Goal: Task Accomplishment & Management: Manage account settings

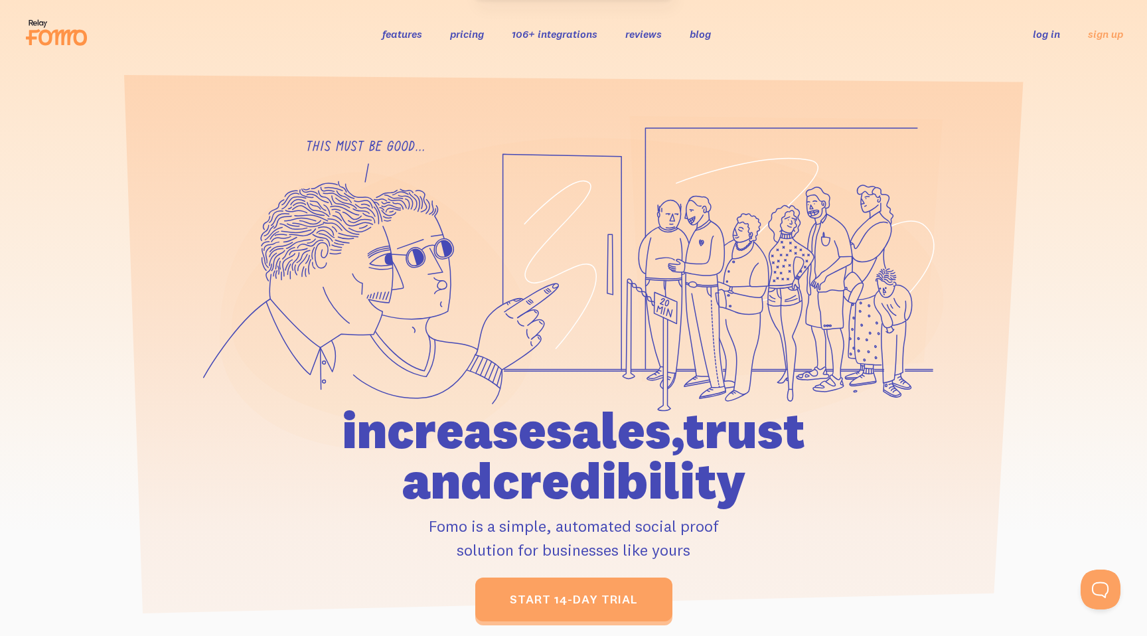
click at [1046, 35] on link "log in" at bounding box center [1045, 33] width 27 height 13
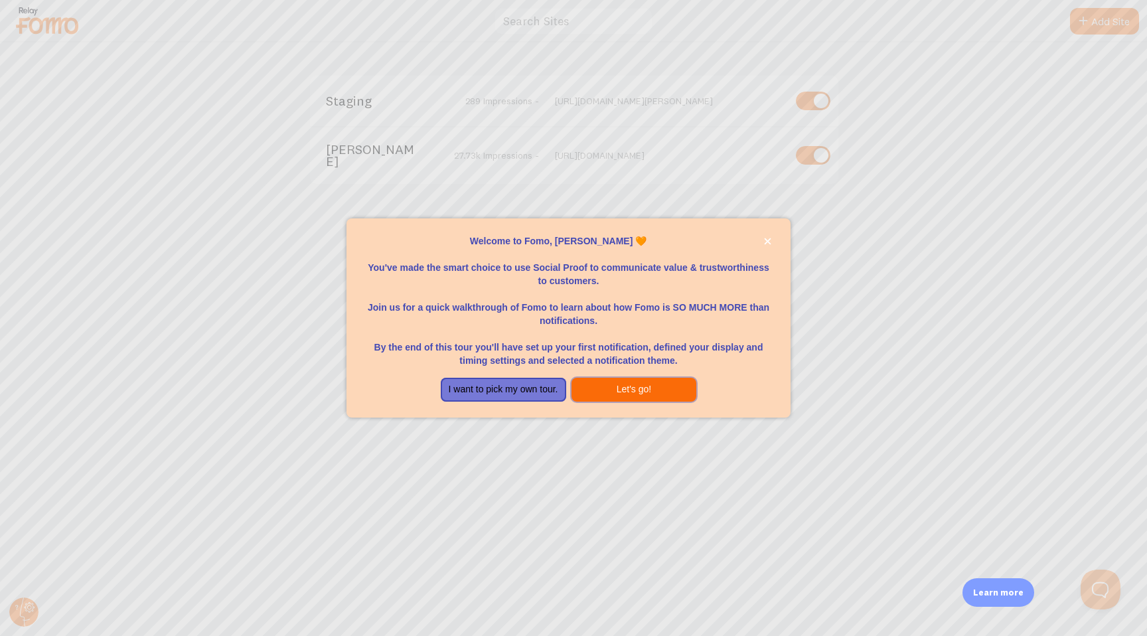
click at [625, 391] on button "Let's go!" at bounding box center [633, 390] width 125 height 24
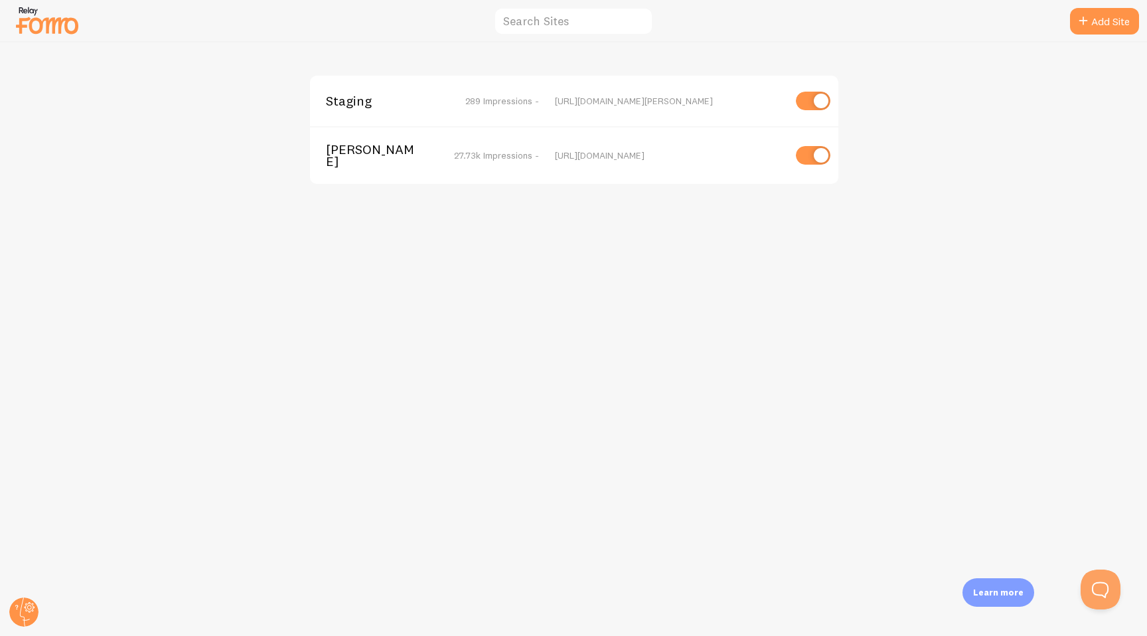
click at [385, 147] on span "[PERSON_NAME]" at bounding box center [379, 155] width 107 height 25
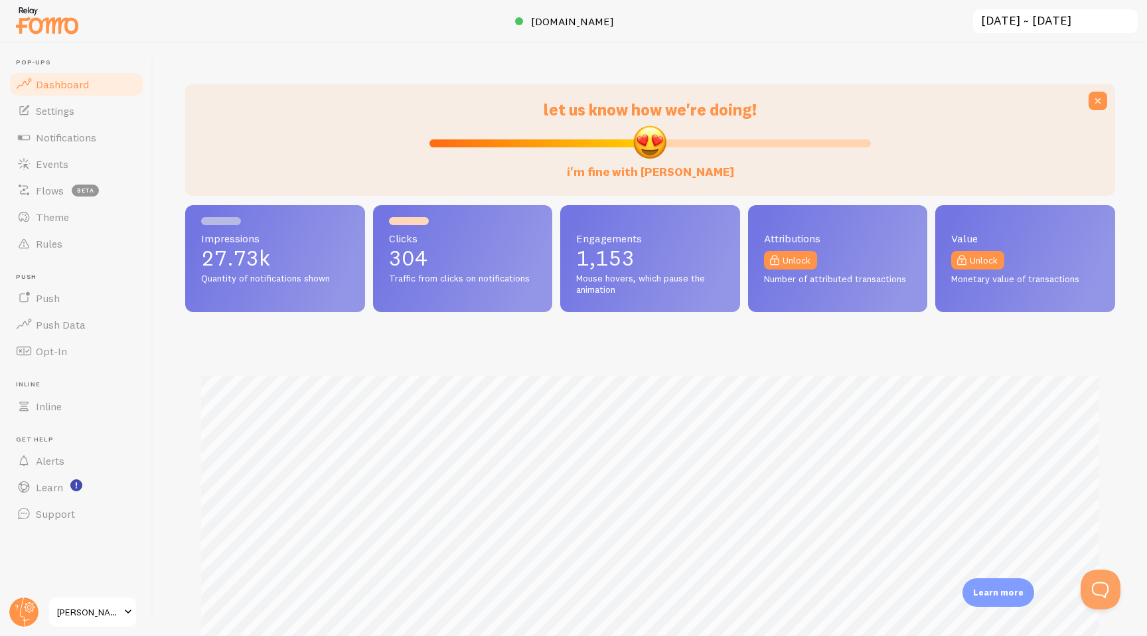
scroll to position [348, 930]
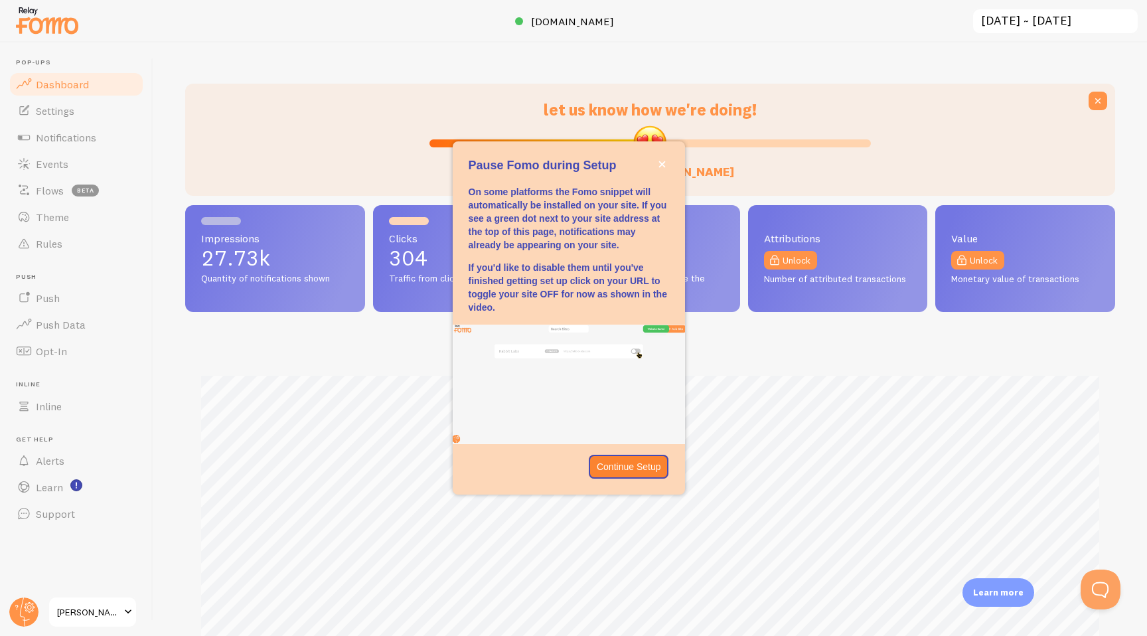
click at [86, 606] on span "[PERSON_NAME]" at bounding box center [88, 612] width 63 height 16
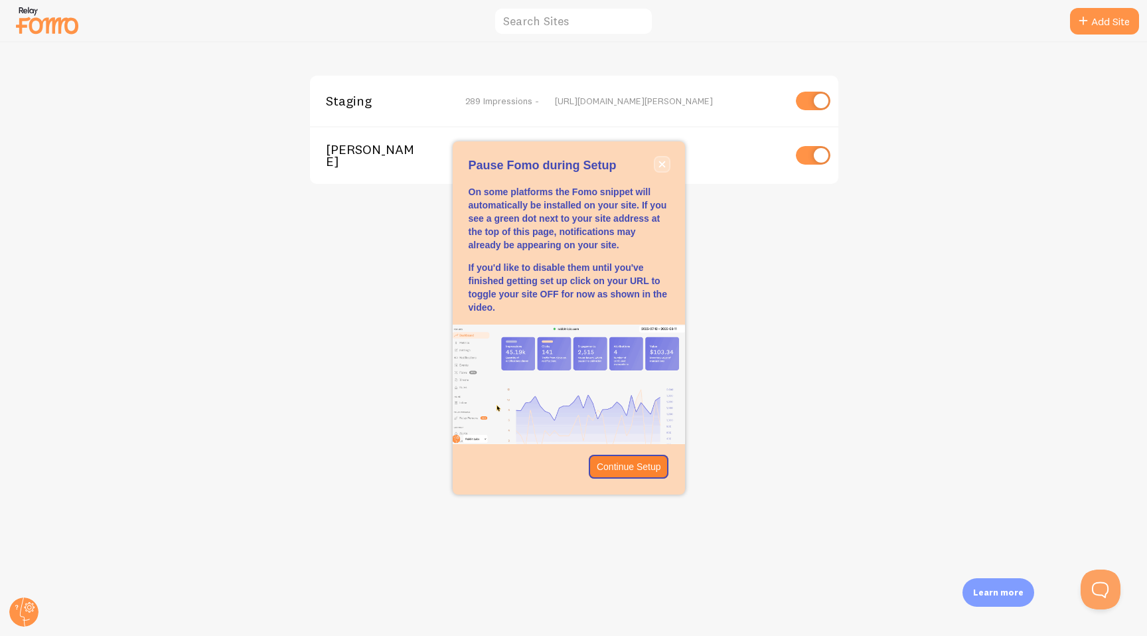
click at [666, 163] on button "close," at bounding box center [662, 164] width 14 height 14
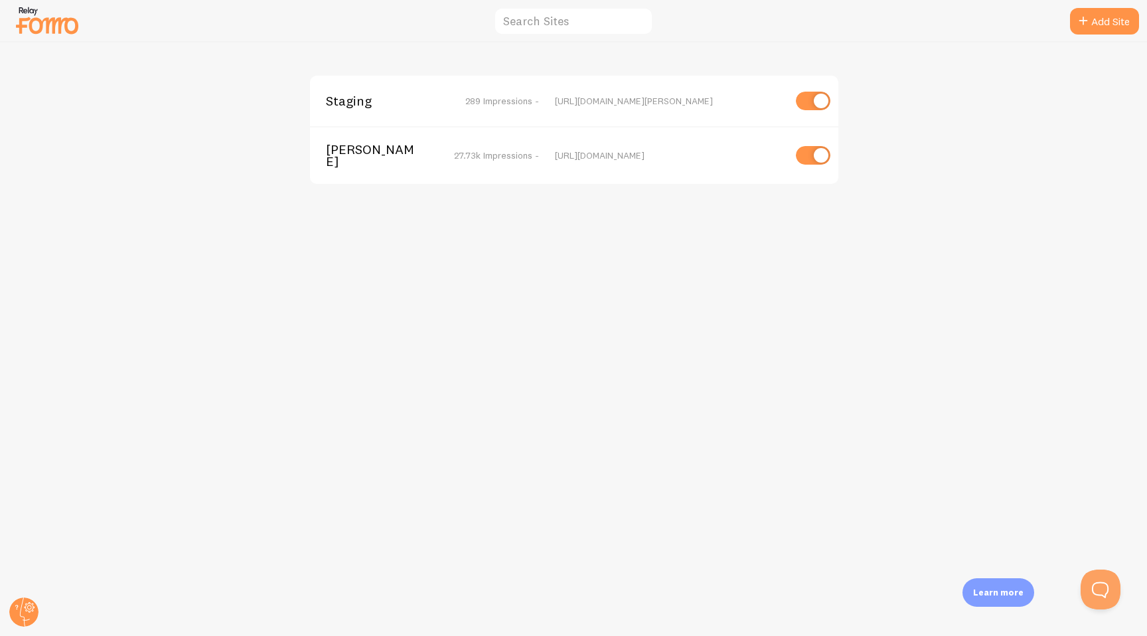
click at [518, 157] on span "27.73k Impressions -" at bounding box center [496, 155] width 85 height 12
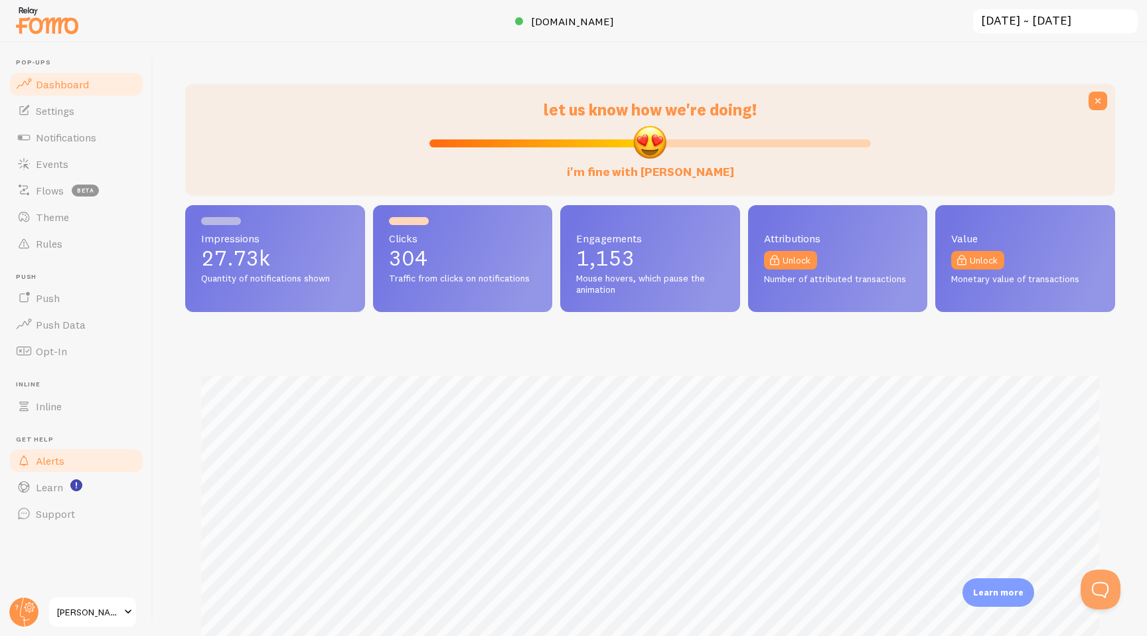
scroll to position [348, 930]
click at [21, 610] on circle at bounding box center [23, 611] width 29 height 29
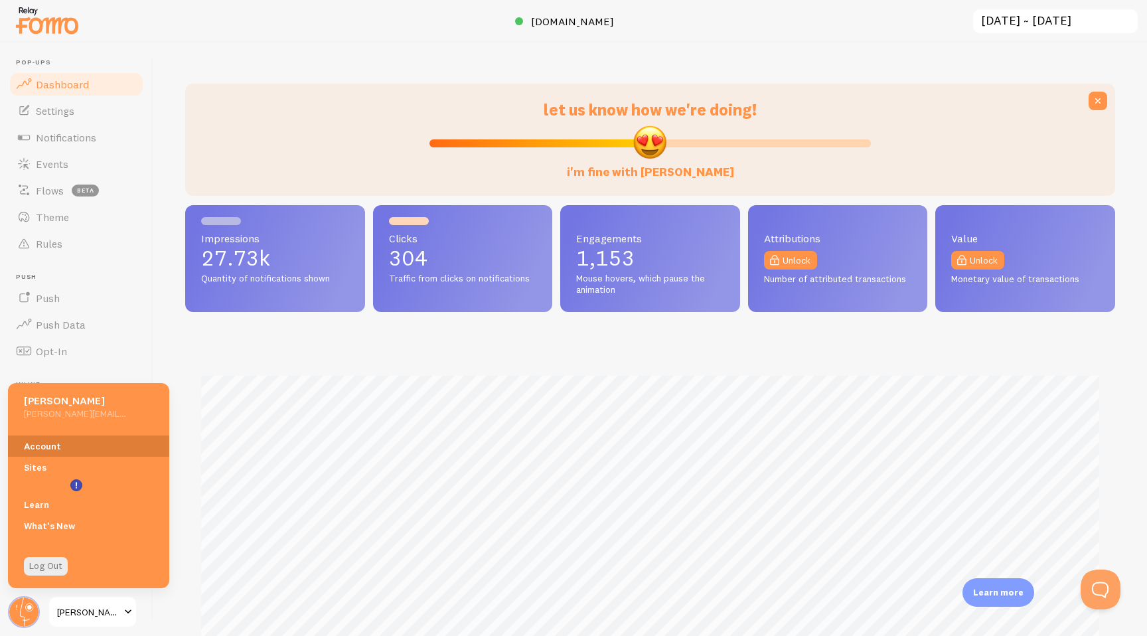
click at [64, 452] on link "Account" at bounding box center [88, 445] width 161 height 21
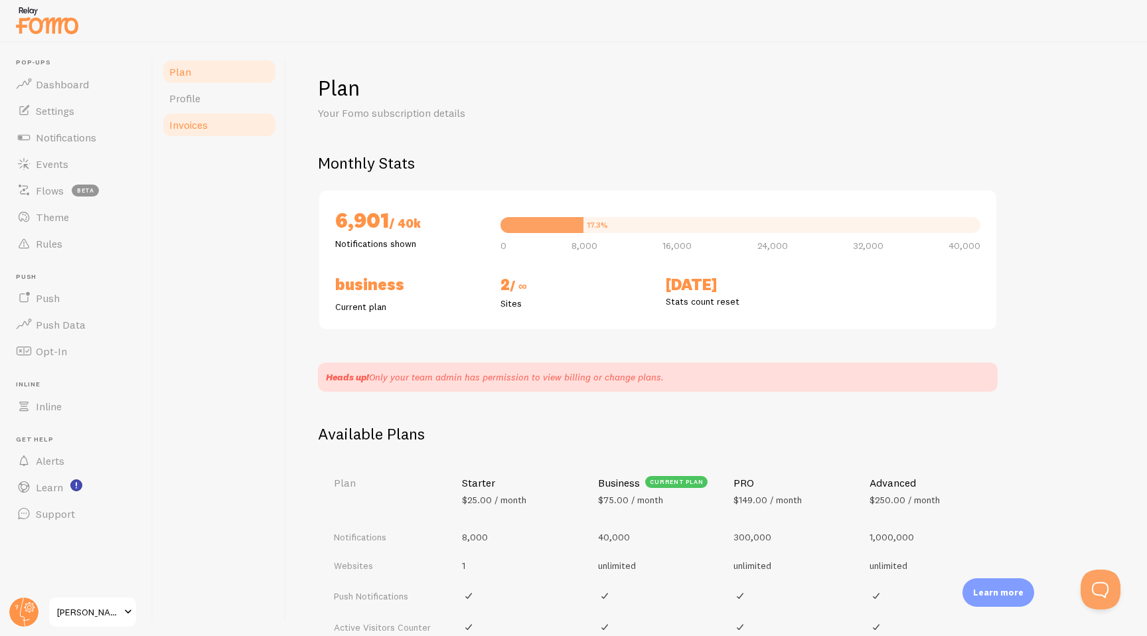
click at [226, 128] on link "Invoices" at bounding box center [219, 124] width 116 height 27
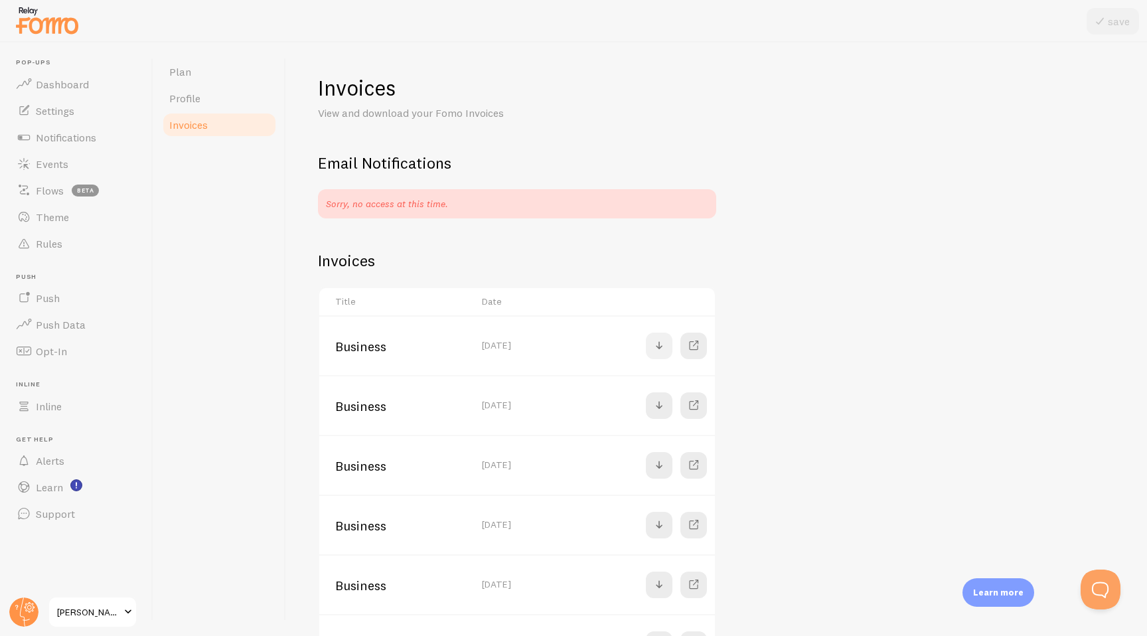
click at [664, 349] on span at bounding box center [659, 346] width 16 height 16
